Goal: Information Seeking & Learning: Learn about a topic

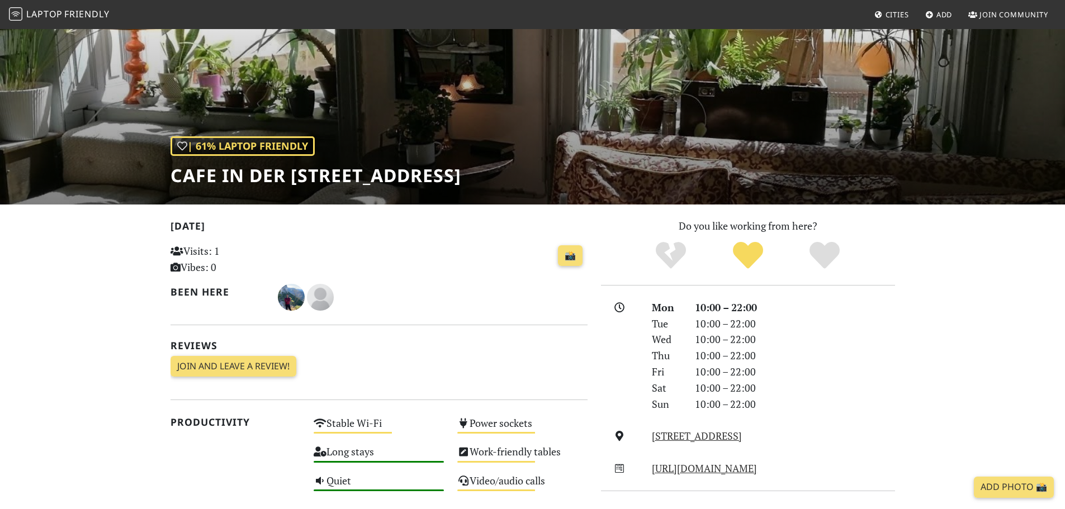
scroll to position [112, 0]
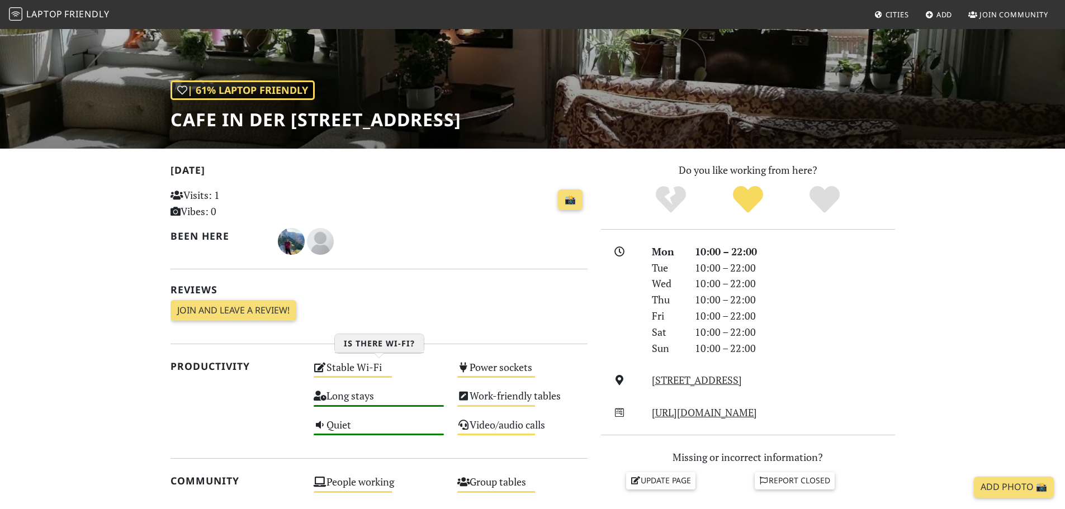
click at [336, 365] on div "Stable Wi-Fi Medium" at bounding box center [379, 372] width 144 height 29
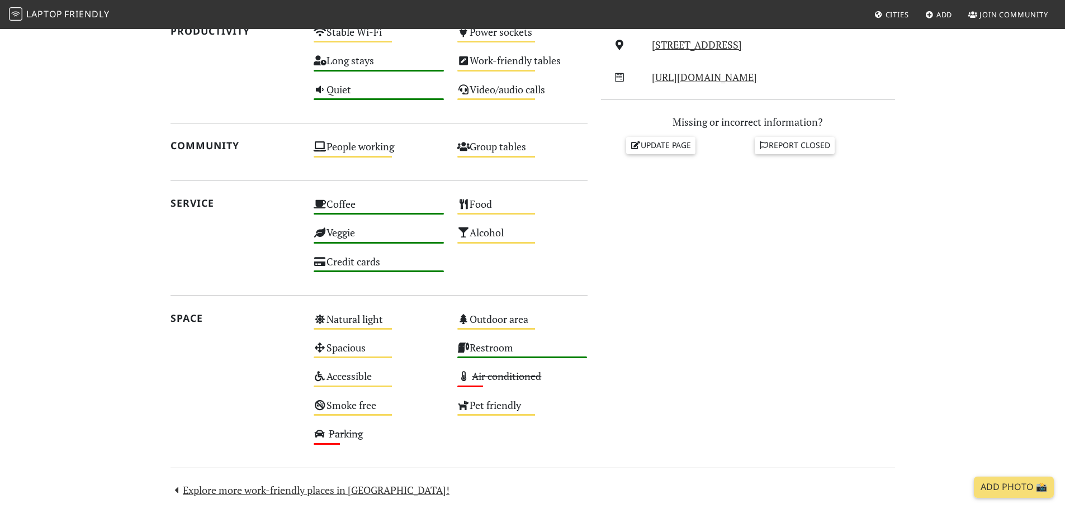
scroll to position [555, 0]
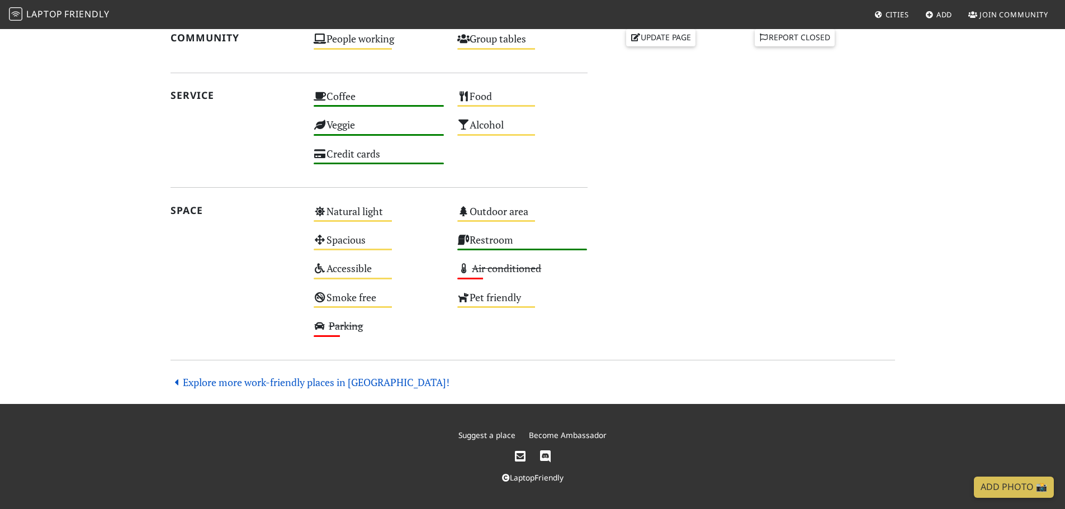
click at [356, 388] on link "Explore more work-friendly places in [GEOGRAPHIC_DATA]!" at bounding box center [311, 382] width 280 height 13
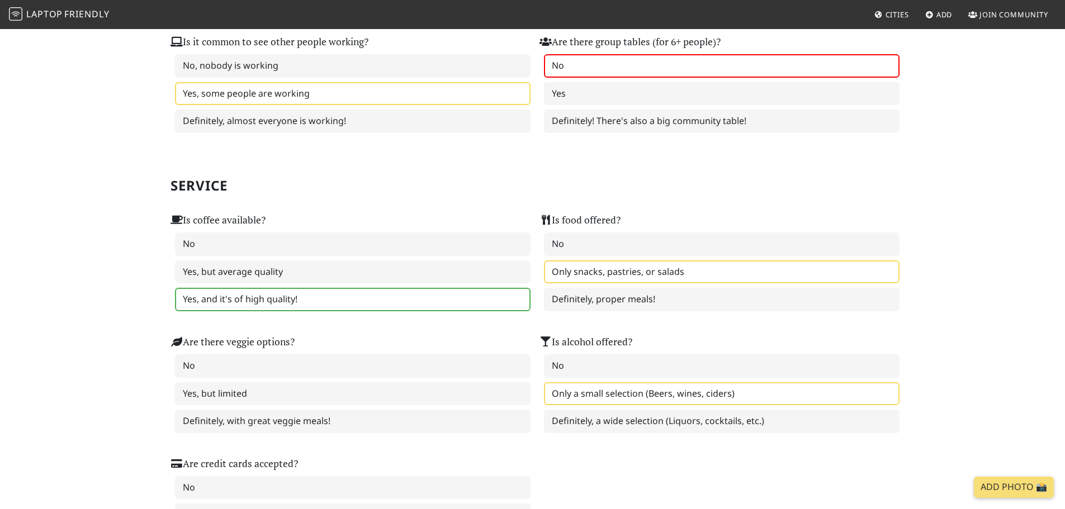
scroll to position [391, 0]
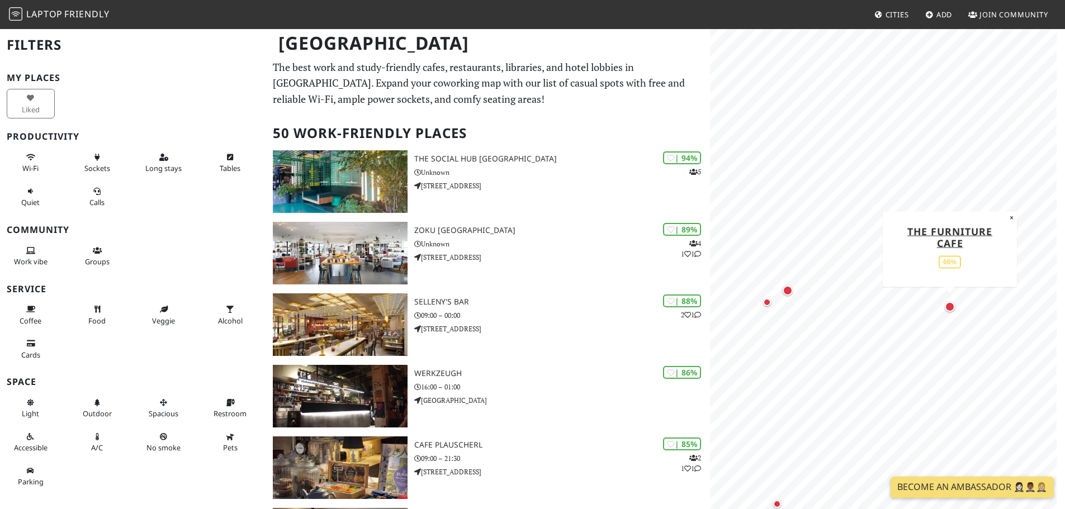
click at [948, 306] on div "Map marker" at bounding box center [950, 307] width 10 height 10
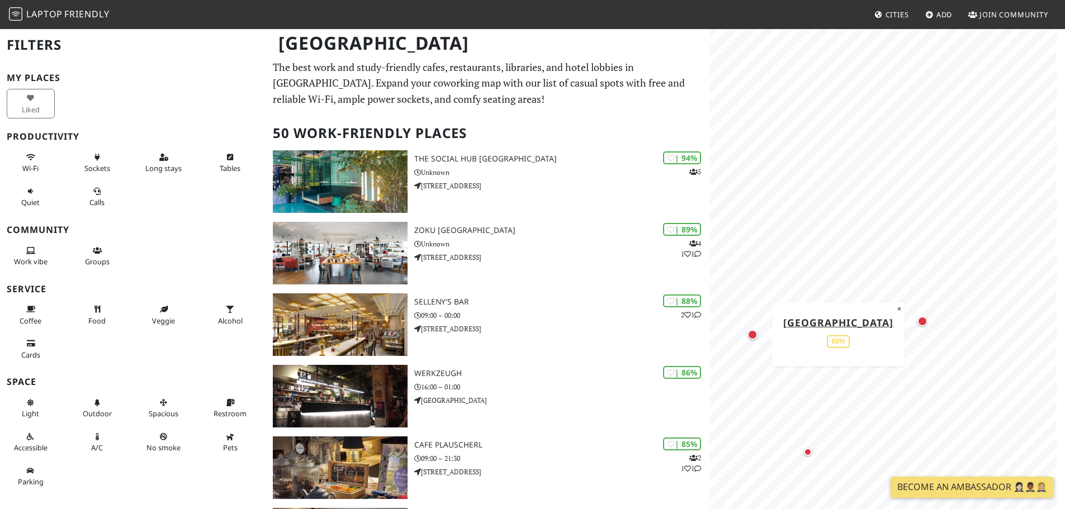
click at [753, 336] on div "Map marker" at bounding box center [753, 335] width 10 height 10
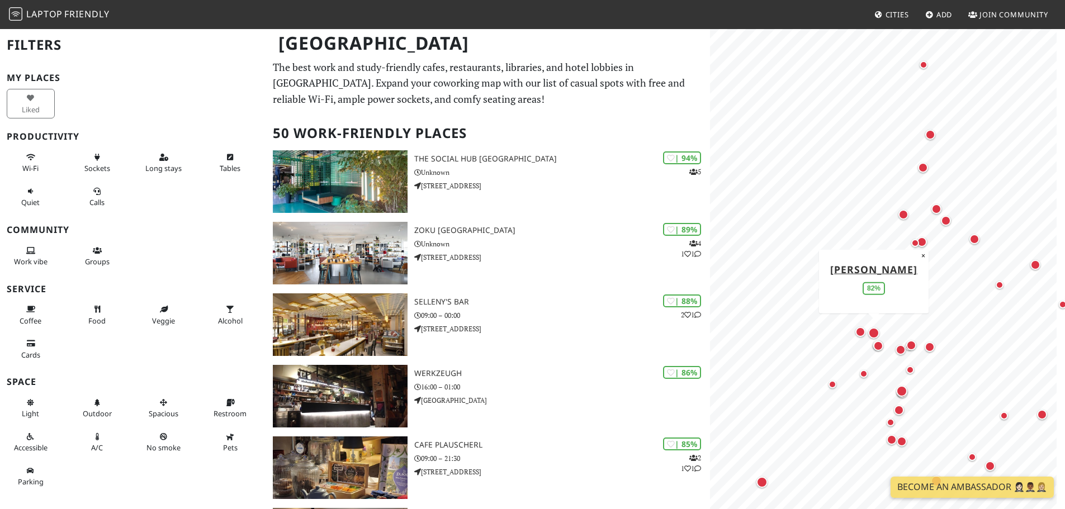
click at [870, 331] on div "Map marker" at bounding box center [874, 333] width 11 height 11
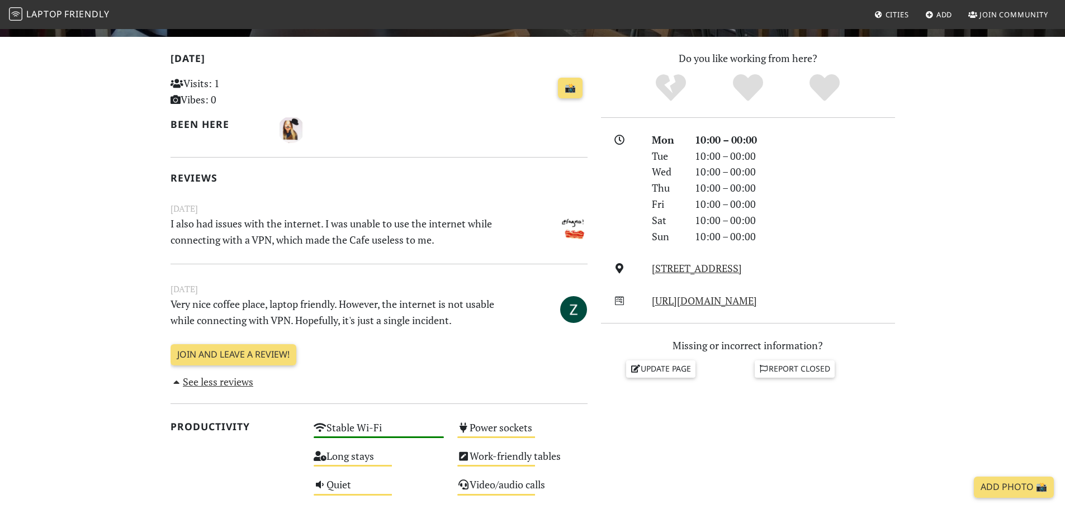
scroll to position [280, 0]
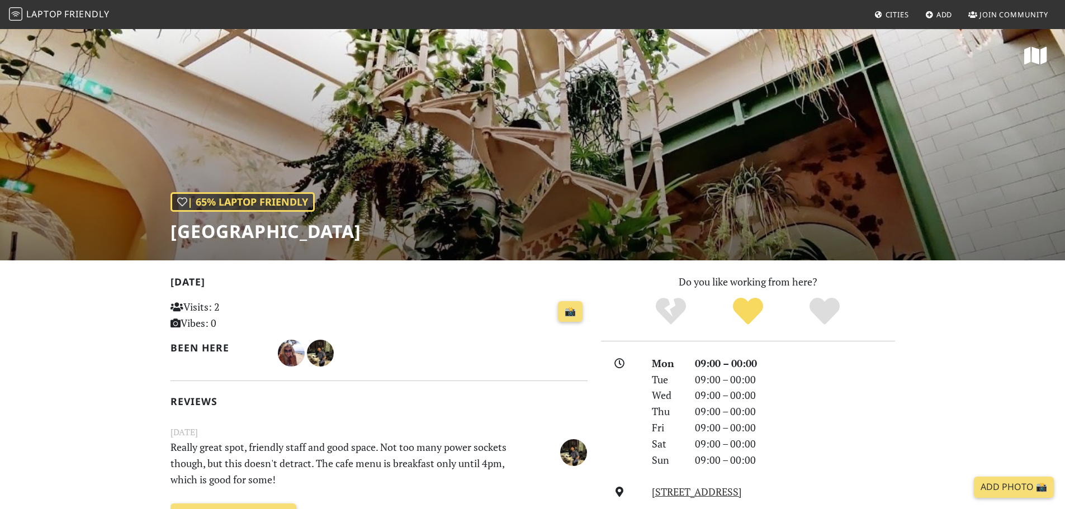
scroll to position [224, 0]
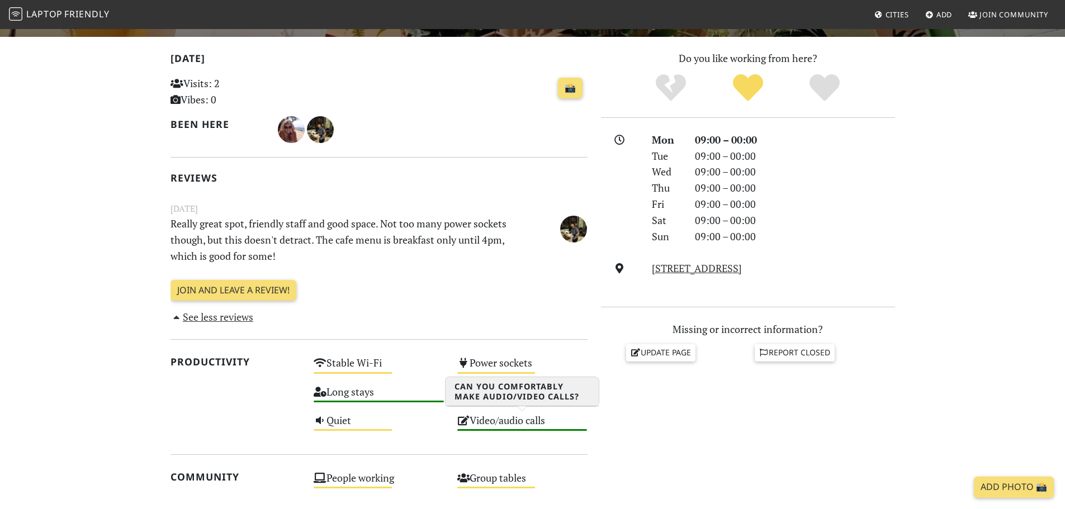
click at [513, 414] on div "Video/audio calls High" at bounding box center [523, 426] width 144 height 29
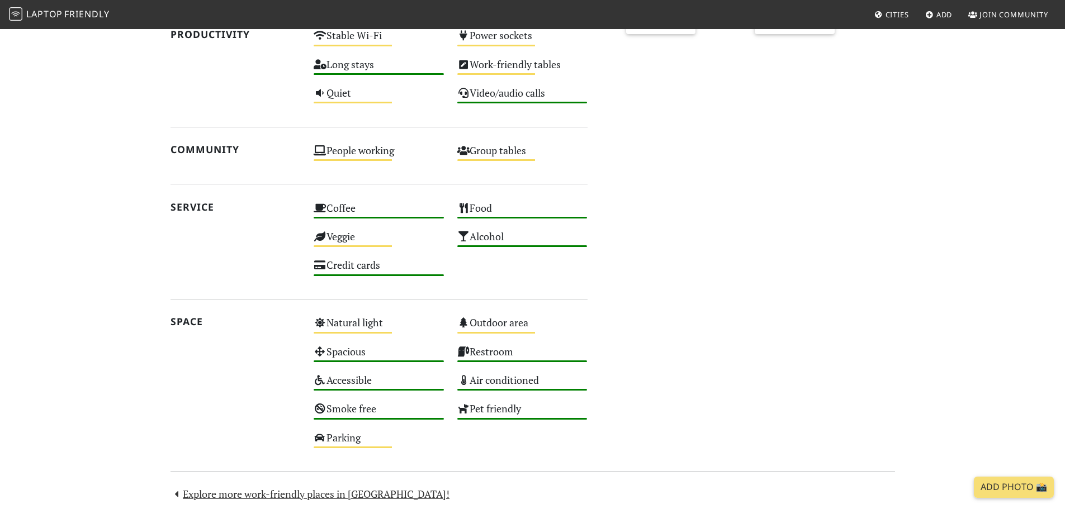
scroll to position [216, 0]
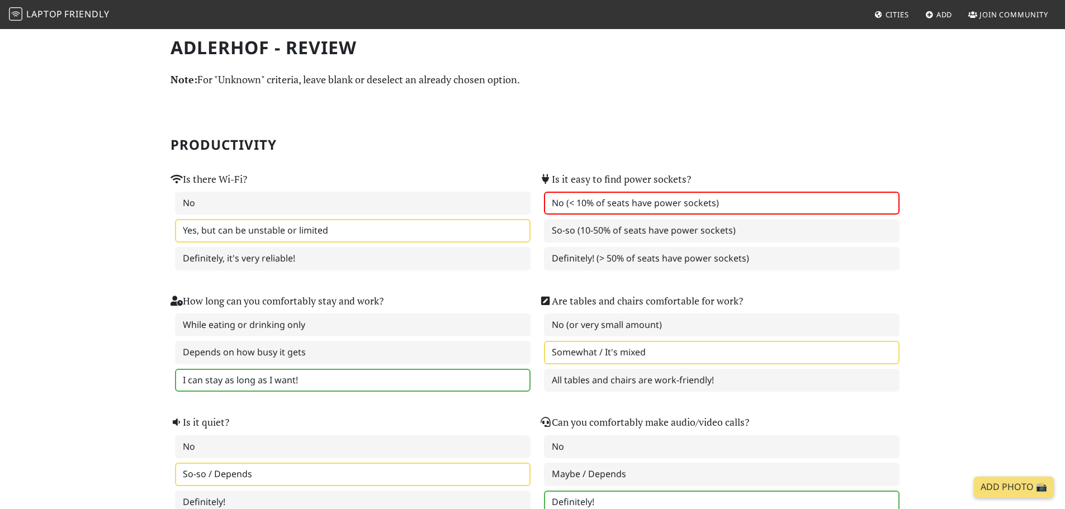
scroll to position [56, 0]
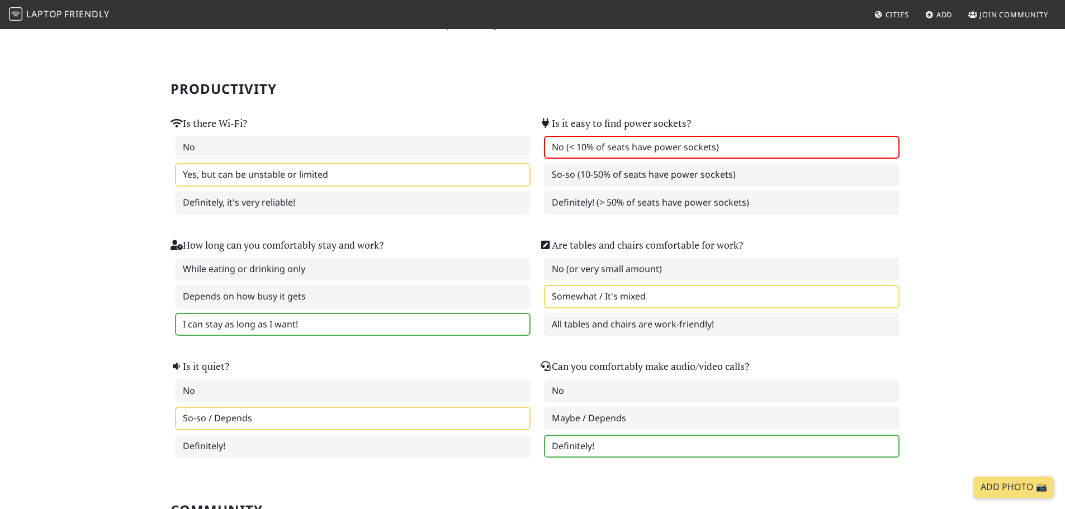
click at [42, 12] on span "Laptop" at bounding box center [44, 14] width 36 height 12
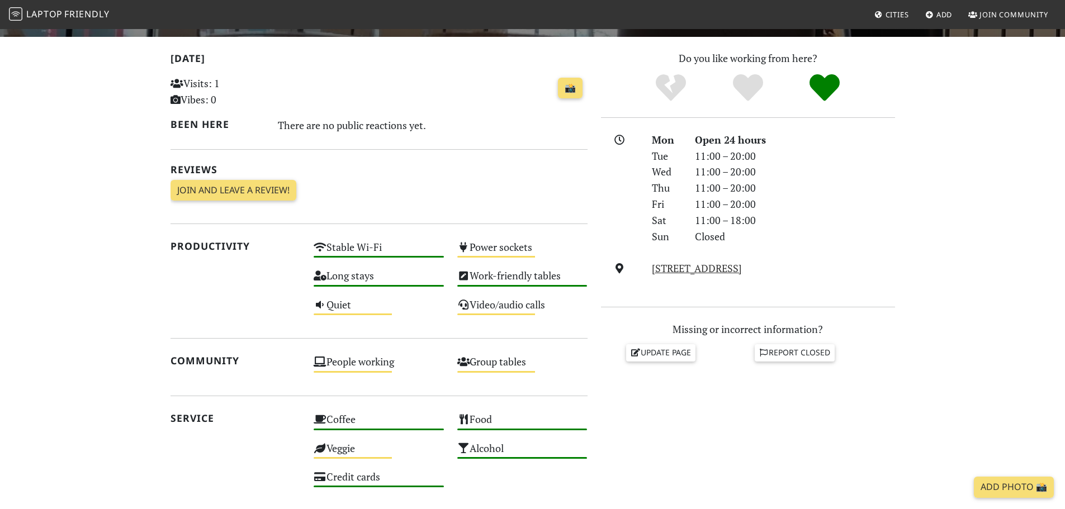
scroll to position [547, 0]
